Goal: Information Seeking & Learning: Compare options

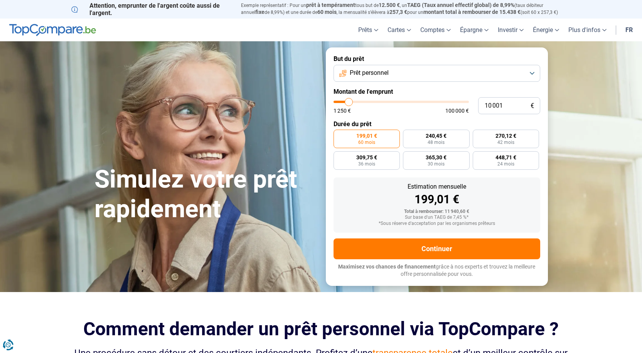
type input "8 750"
type input "8750"
type input "9 000"
type input "9000"
type input "9 500"
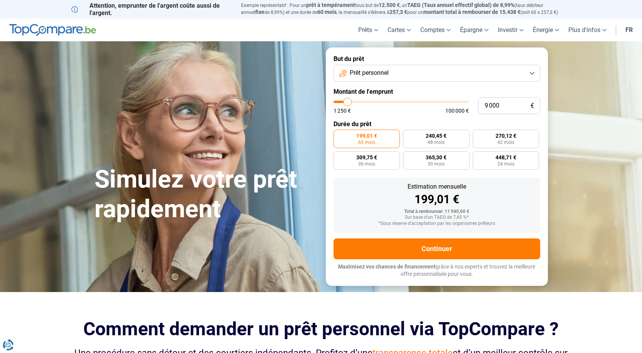
type input "9500"
type input "9 750"
type input "9750"
type input "10 250"
type input "10250"
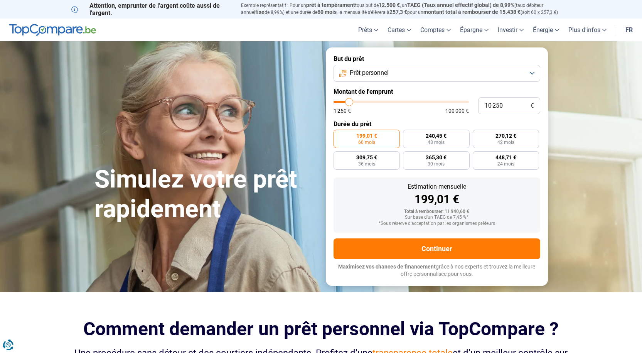
type input "10 500"
type input "10500"
type input "11 000"
type input "11000"
type input "11 250"
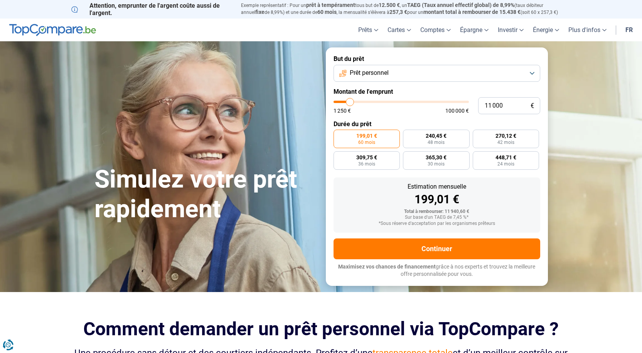
type input "11250"
type input "11 500"
type input "11500"
type input "12 000"
type input "12000"
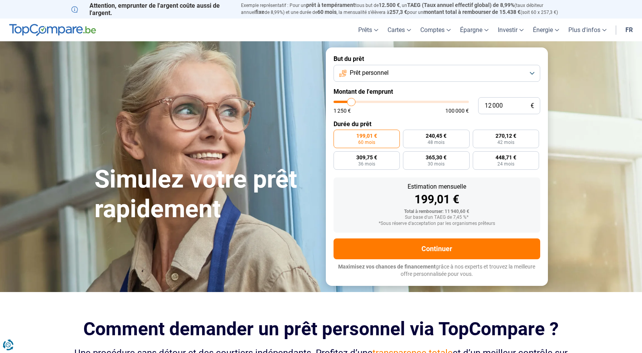
type input "12 500"
type input "12500"
type input "13 000"
type input "13000"
type input "13 250"
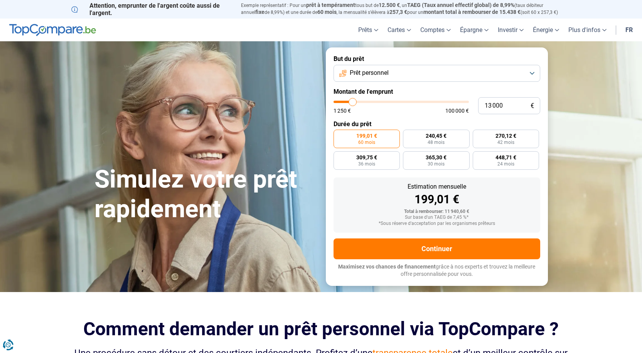
type input "13250"
type input "13 500"
type input "13500"
type input "14 000"
type input "14000"
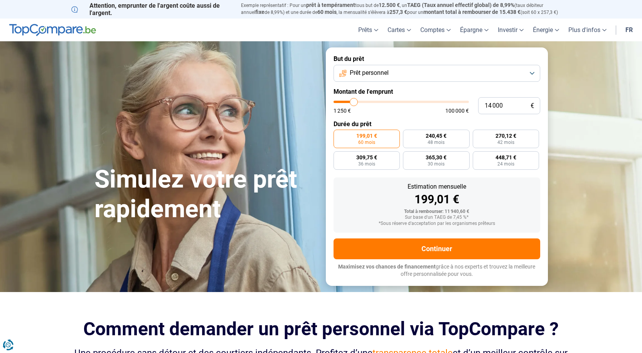
type input "14 250"
type input "14250"
type input "14 500"
type input "14500"
type input "14 750"
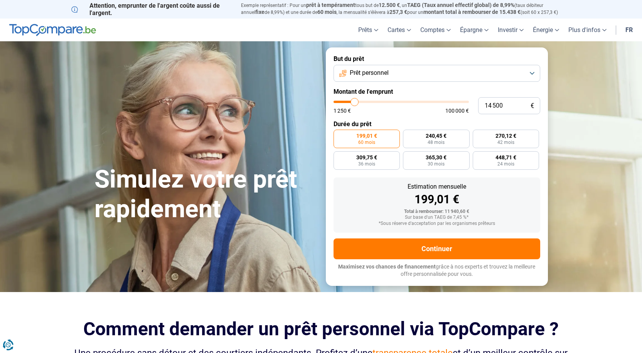
type input "14750"
type input "15 000"
type input "15000"
type input "15 750"
type input "15750"
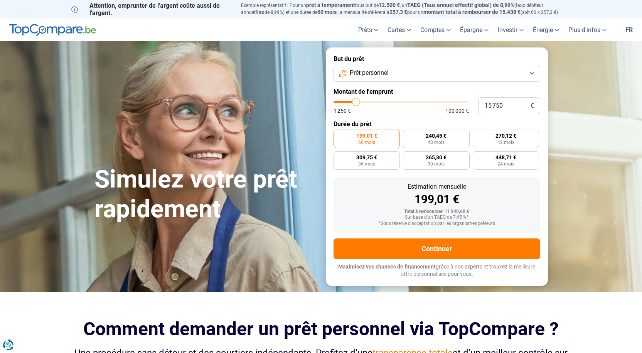
type input "16 000"
type input "16000"
type input "16 250"
type input "16250"
type input "16 500"
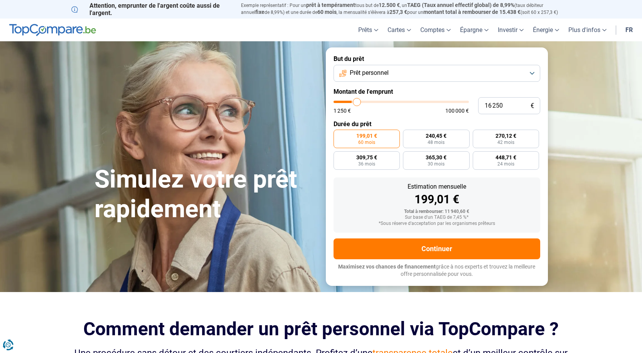
type input "16500"
type input "17 250"
type input "17250"
type input "17 500"
type input "17500"
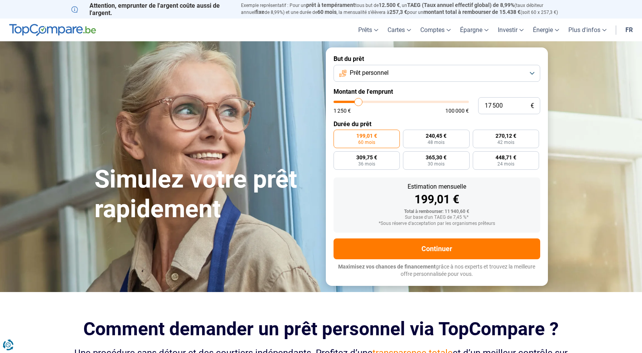
type input "18 000"
type input "18000"
type input "18 500"
type input "18500"
type input "18 750"
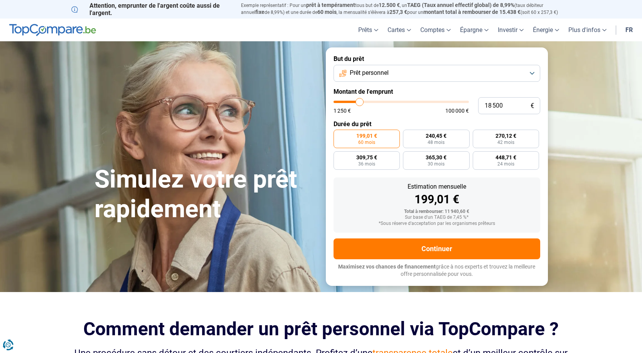
type input "18750"
type input "19 000"
type input "19000"
type input "19 250"
type input "19250"
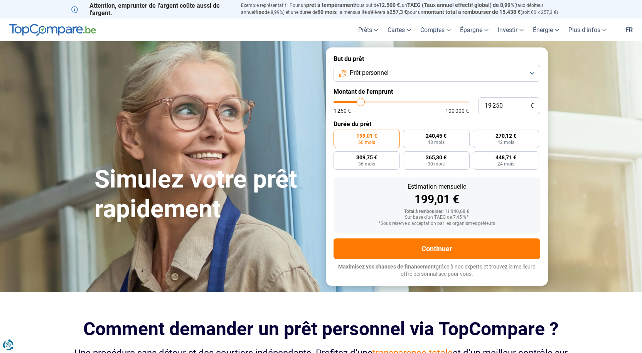
type input "18 500"
type input "18500"
type input "17 500"
type input "17500"
type input "16 000"
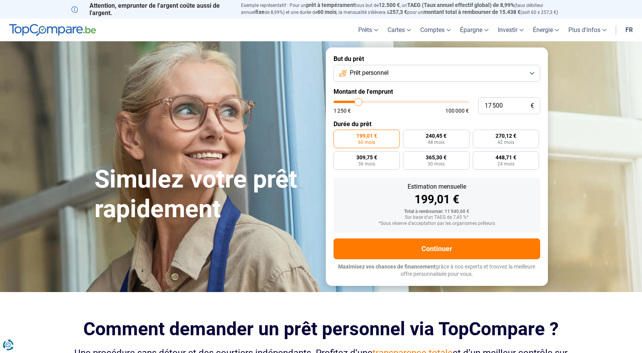
type input "16000"
type input "15 500"
type input "15500"
type input "14 500"
type input "14500"
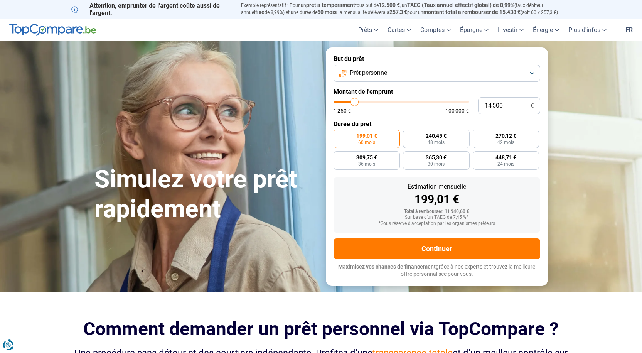
type input "14 250"
type input "14250"
type input "13 000"
type input "13000"
type input "12 500"
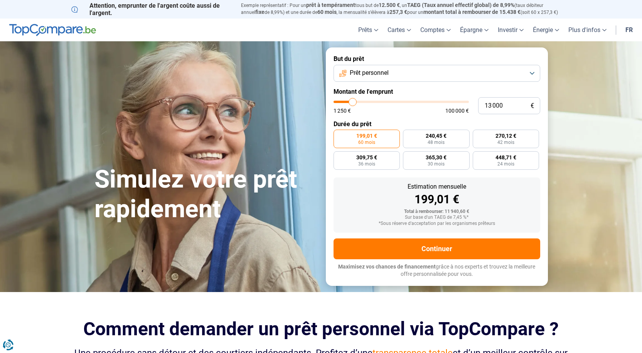
type input "12500"
type input "11 500"
type input "11500"
type input "10 500"
type input "10500"
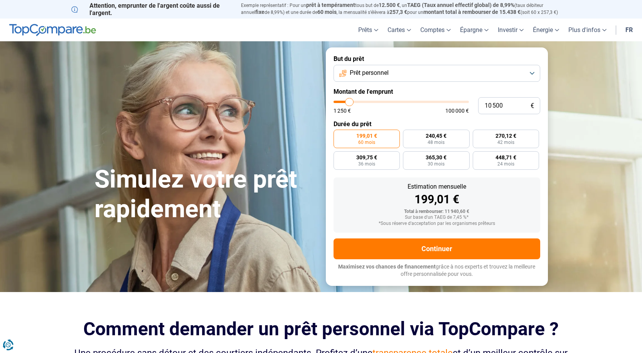
type input "10 250"
type input "10250"
type input "10 000"
type input "10000"
type input "9 750"
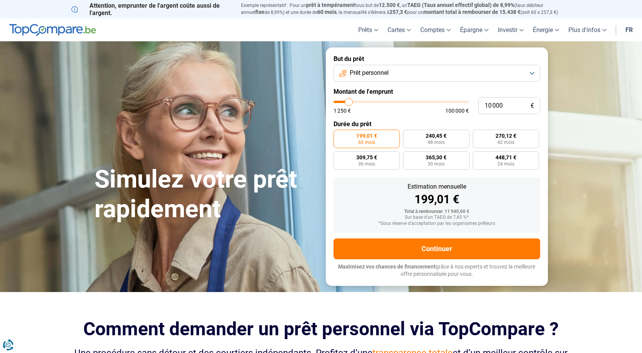
type input "9750"
type input "9 500"
type input "9500"
type input "9 000"
type input "9000"
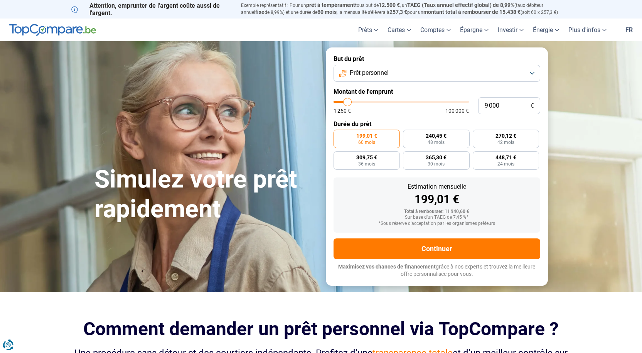
type input "8 750"
type input "8750"
type input "8 000"
type input "8000"
type input "6 500"
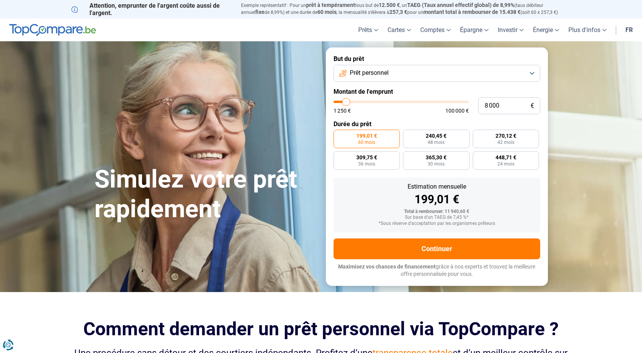
type input "6500"
type input "5 000"
type input "5000"
type input "4 250"
type input "4250"
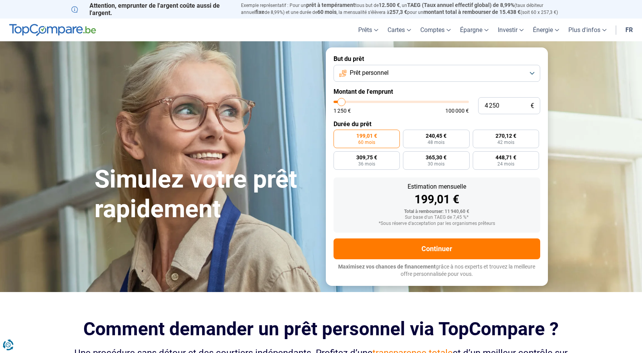
type input "4 000"
drag, startPoint x: 347, startPoint y: 103, endPoint x: 341, endPoint y: 103, distance: 6.2
type input "4000"
click at [341, 103] on input "range" at bounding box center [401, 102] width 135 height 2
radio input "true"
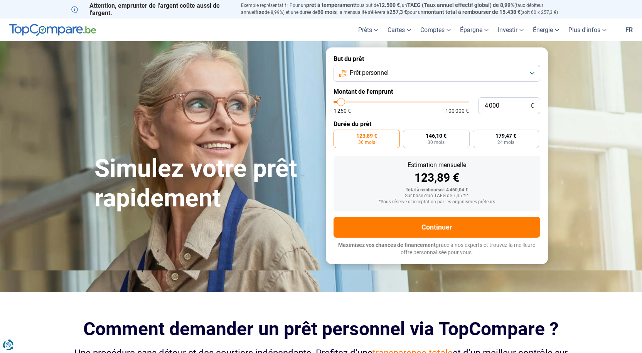
type input "1 250"
type input "1250"
click at [338, 103] on input "range" at bounding box center [401, 102] width 135 height 2
radio input "true"
click at [339, 102] on input "range" at bounding box center [401, 102] width 135 height 2
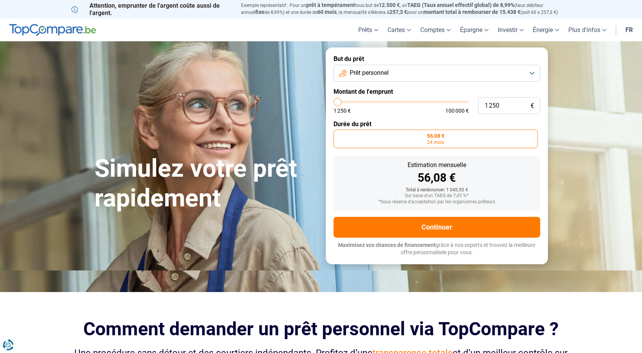
type input "2 250"
type input "2250"
type input "2 500"
type input "2500"
type input "3 000"
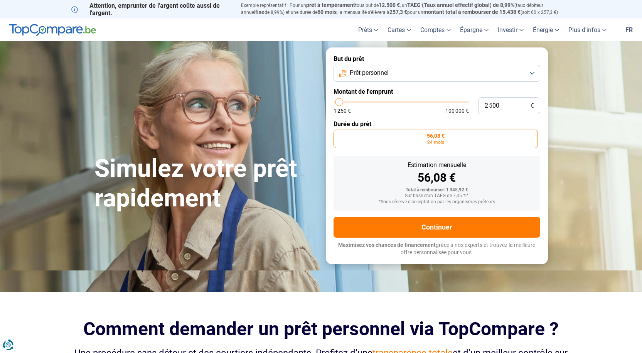
type input "3000"
type input "3 500"
type input "3500"
click at [341, 102] on input "range" at bounding box center [401, 102] width 135 height 2
radio input "false"
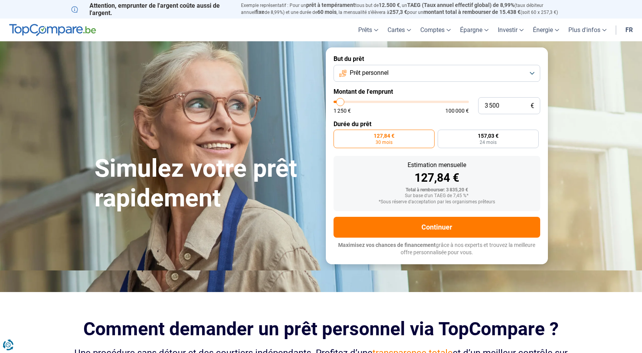
type input "3 000"
type input "3000"
type input "2 500"
type input "2500"
type input "3 000"
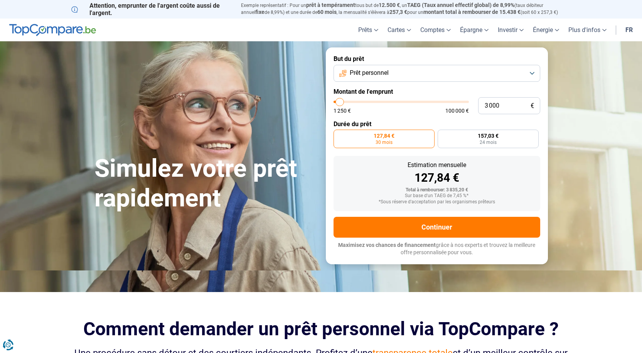
type input "3000"
click at [340, 102] on input "range" at bounding box center [401, 102] width 135 height 2
click at [384, 139] on label "109,58 € 30 mois" at bounding box center [384, 139] width 101 height 19
click at [339, 135] on input "109,58 € 30 mois" at bounding box center [336, 132] width 5 height 5
click at [384, 139] on label "109,58 € 30 mois" at bounding box center [384, 139] width 101 height 19
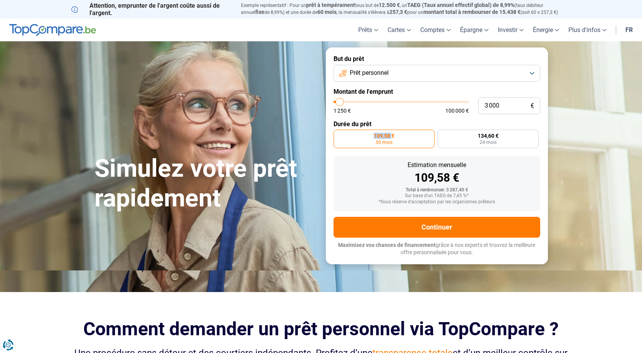
click at [339, 135] on input "109,58 € 30 mois" at bounding box center [336, 132] width 5 height 5
click at [387, 134] on span "109,58 €" at bounding box center [384, 135] width 21 height 5
click at [339, 134] on input "109,58 € 30 mois" at bounding box center [336, 132] width 5 height 5
click at [529, 73] on button "Prêt personnel" at bounding box center [437, 73] width 207 height 17
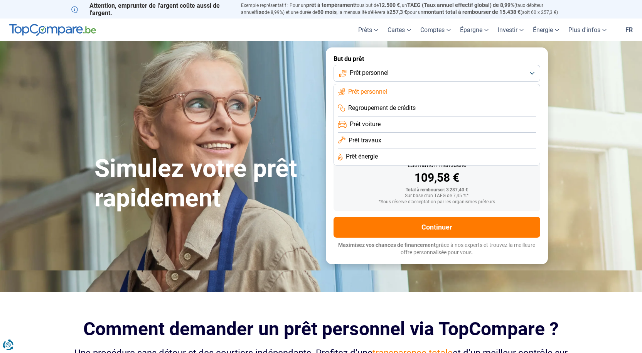
click at [373, 120] on span "Prêt voiture" at bounding box center [365, 124] width 31 height 8
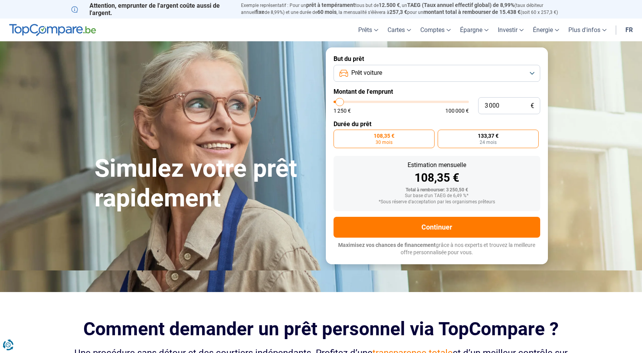
click at [479, 140] on label "133,37 € 24 mois" at bounding box center [488, 139] width 101 height 19
click at [443, 135] on input "133,37 € 24 mois" at bounding box center [440, 132] width 5 height 5
radio input "true"
